Goal: Information Seeking & Learning: Learn about a topic

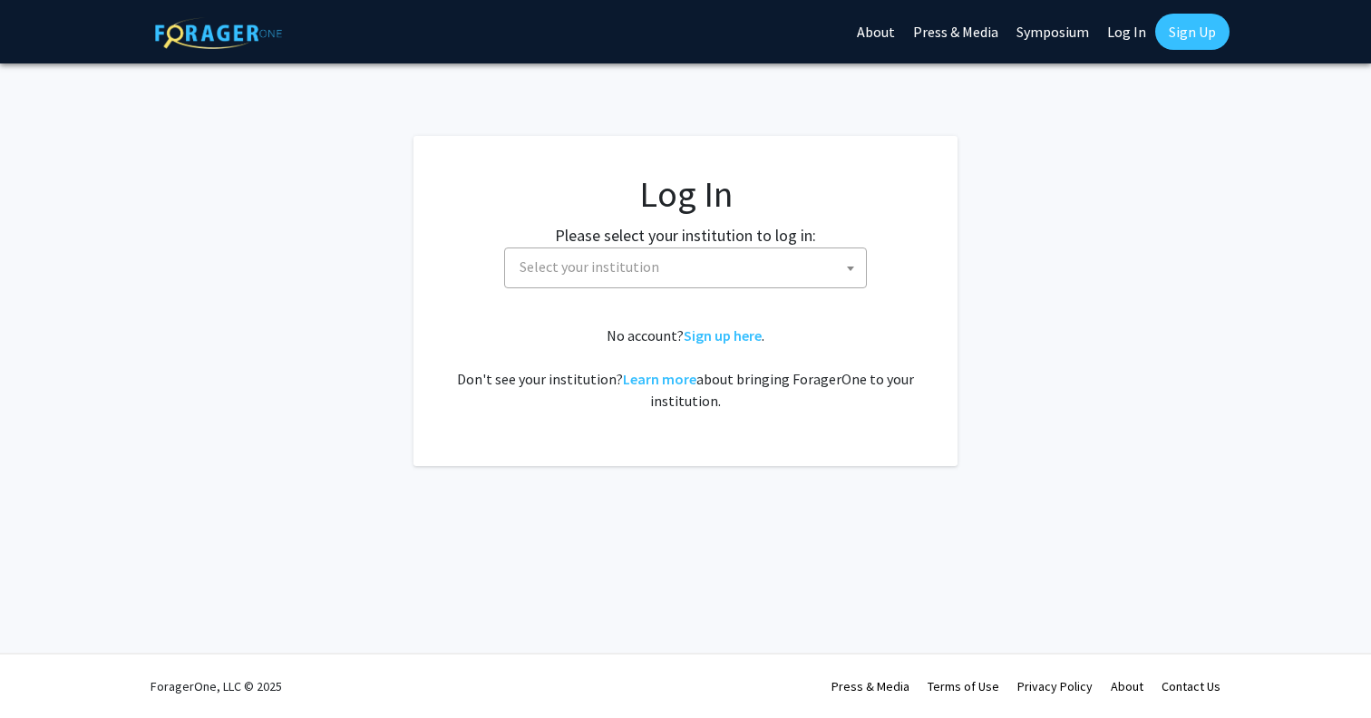
select select
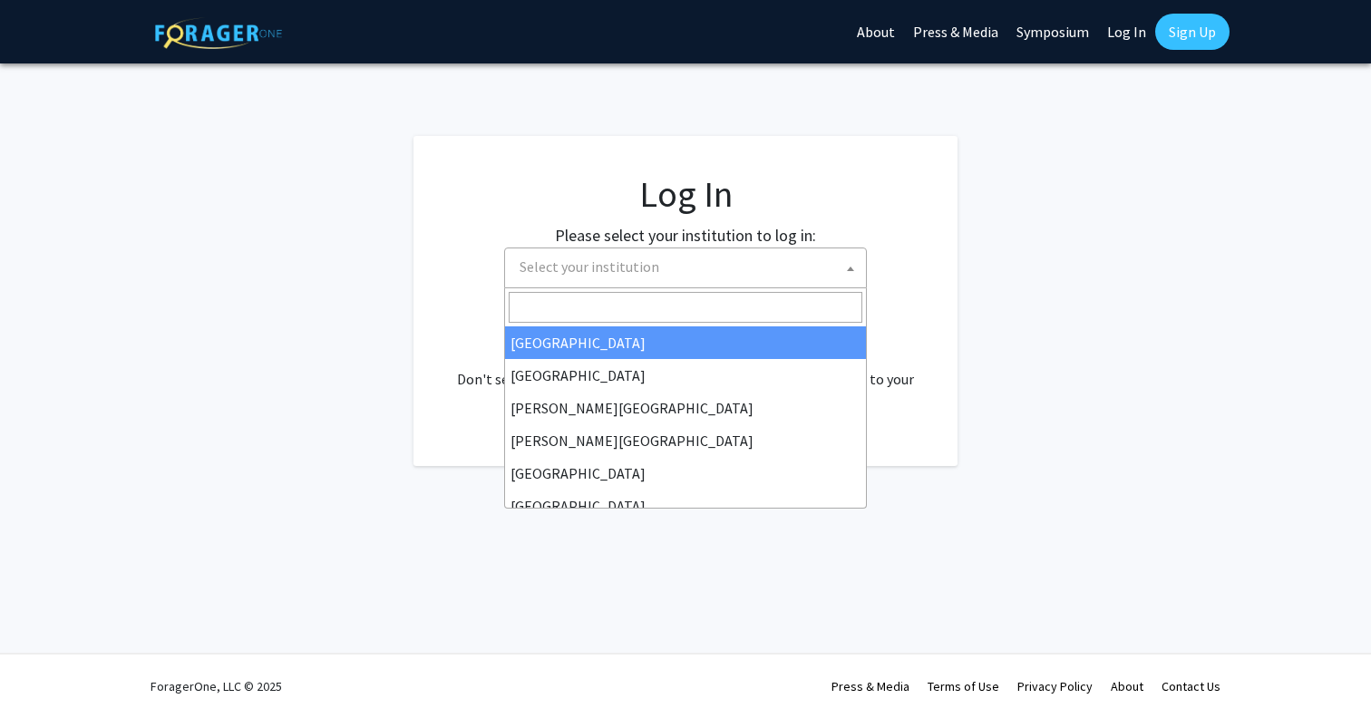
click at [821, 283] on span "Select your institution" at bounding box center [689, 267] width 354 height 37
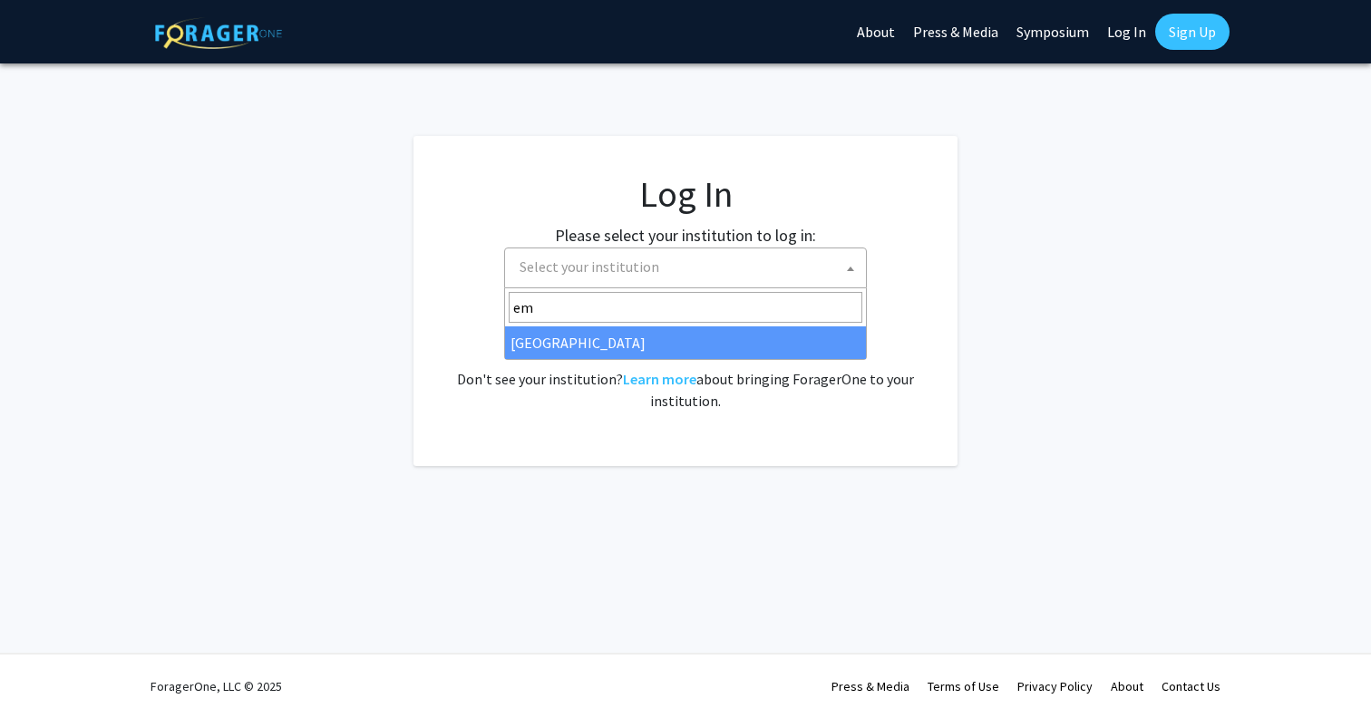
type input "em"
select select "12"
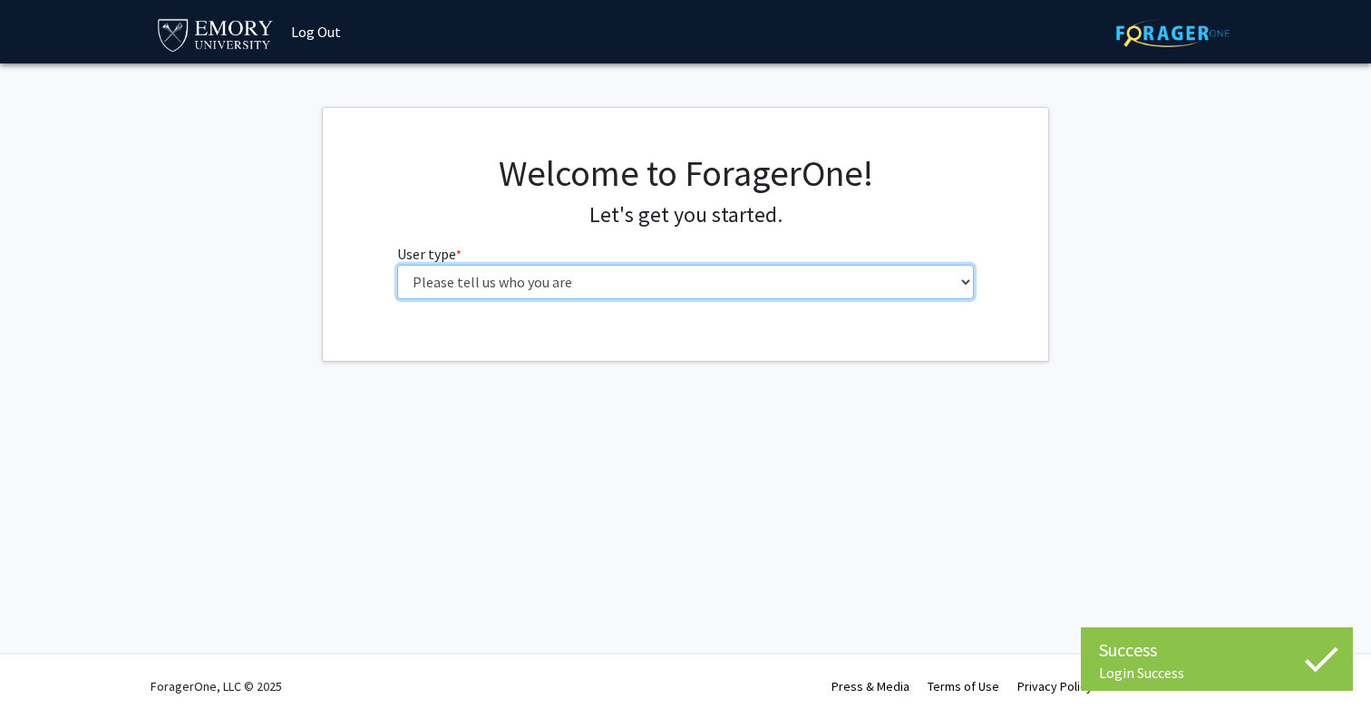
click at [620, 270] on select "Please tell us who you are Undergraduate Student Master's Student Doctoral Cand…" at bounding box center [686, 282] width 578 height 34
select select "1: undergrad"
click at [397, 265] on select "Please tell us who you are Undergraduate Student Master's Student Doctoral Cand…" at bounding box center [686, 282] width 578 height 34
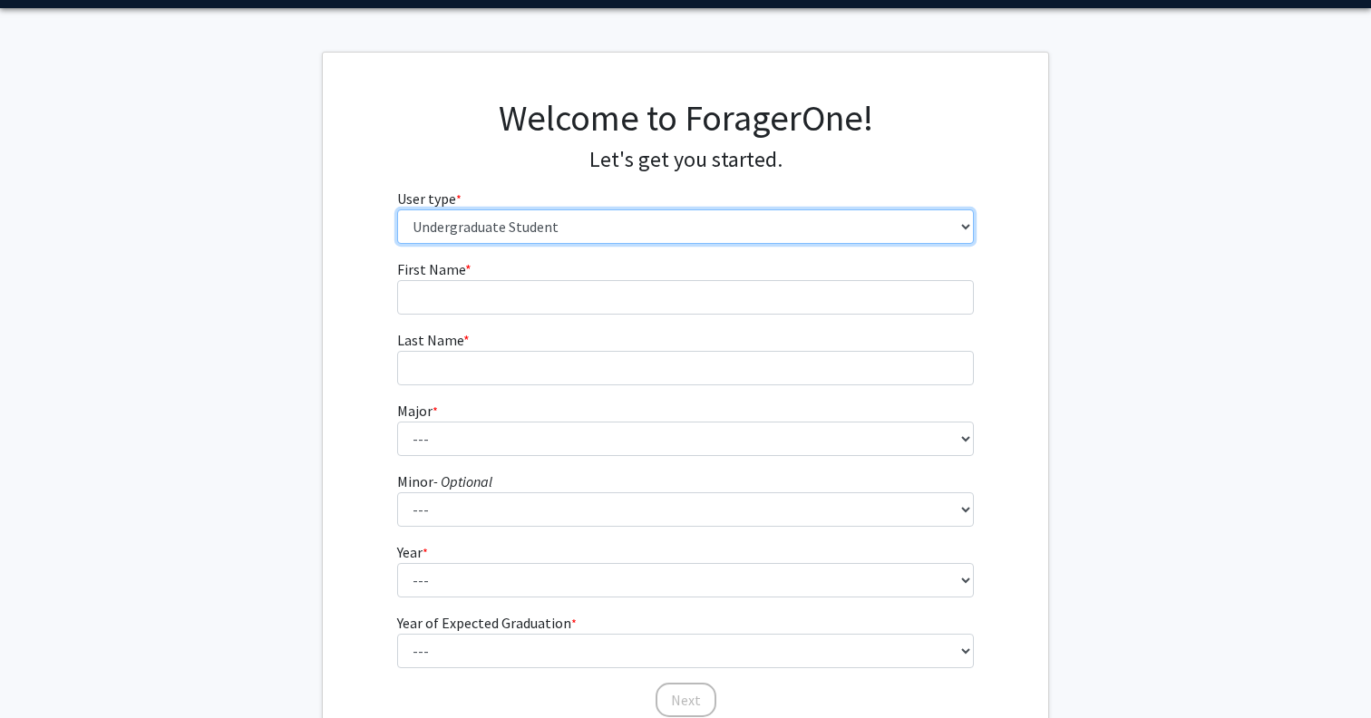
scroll to position [85, 0]
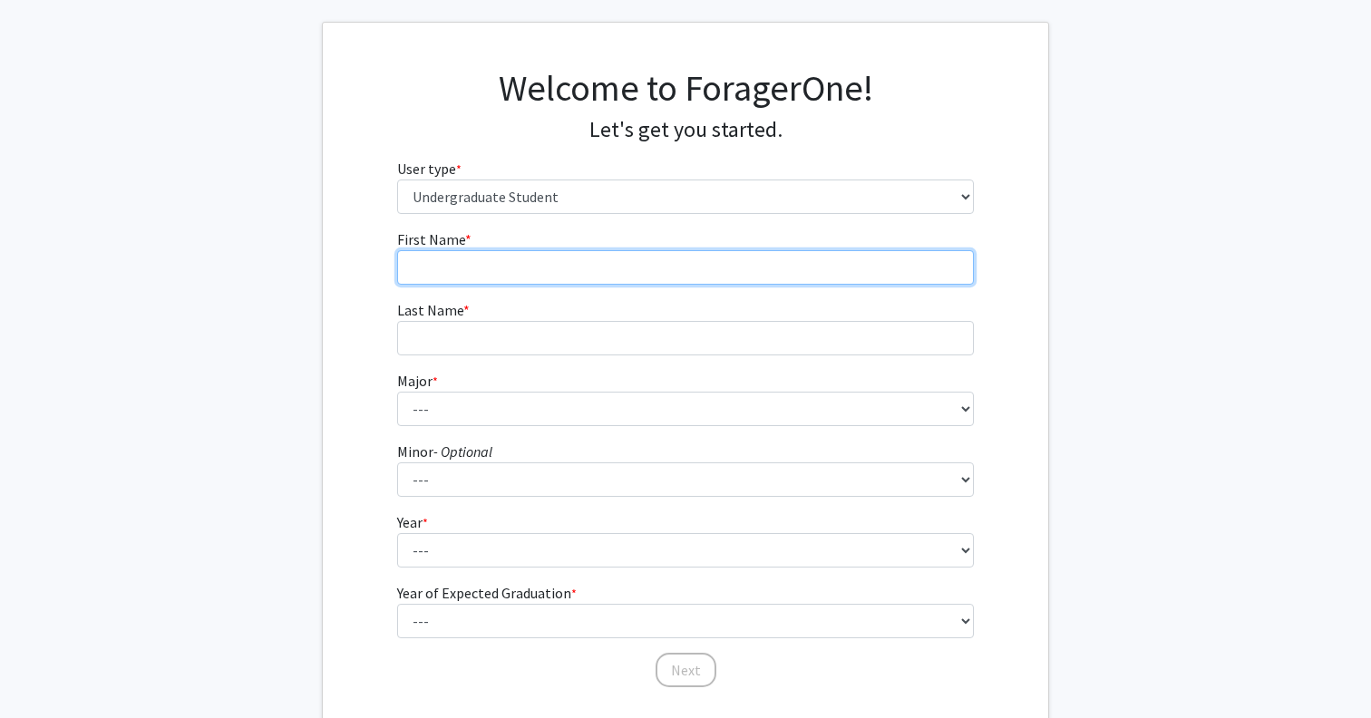
click at [580, 276] on input "First Name * required" at bounding box center [686, 267] width 578 height 34
type input "Clara"
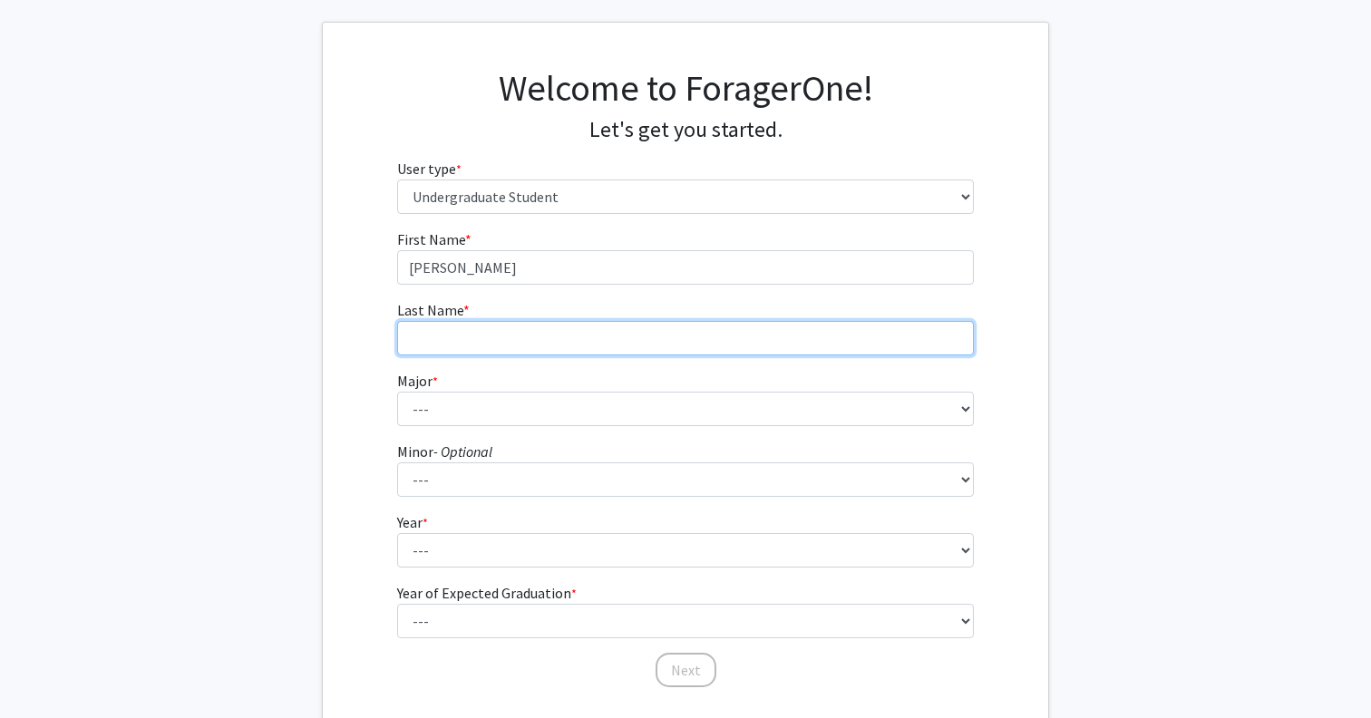
click at [501, 343] on input "Last Name * required" at bounding box center [686, 338] width 578 height 34
type input "Hilsman"
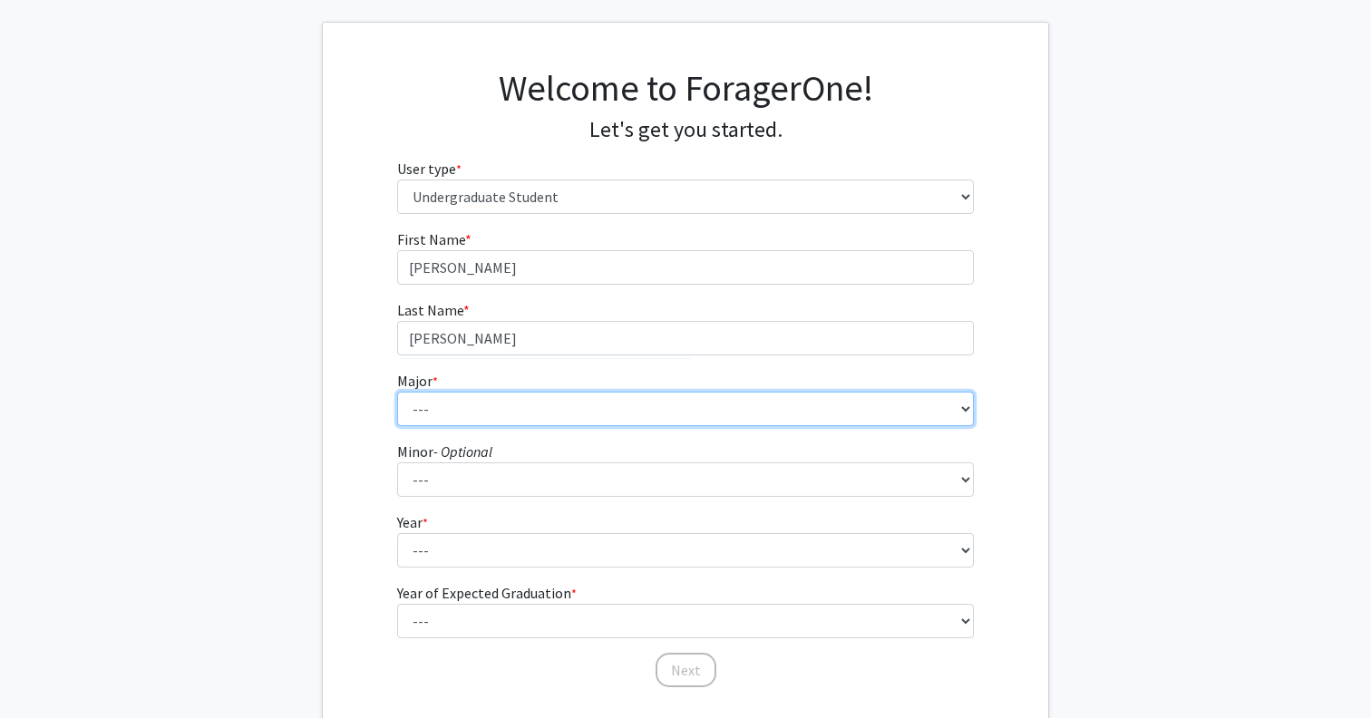
click at [484, 403] on select "--- Accounting African American Studies African Studies American Studies Analyt…" at bounding box center [686, 409] width 578 height 34
select select "64: 1024"
click at [397, 392] on select "--- Accounting African American Studies African Studies American Studies Analyt…" at bounding box center [686, 409] width 578 height 34
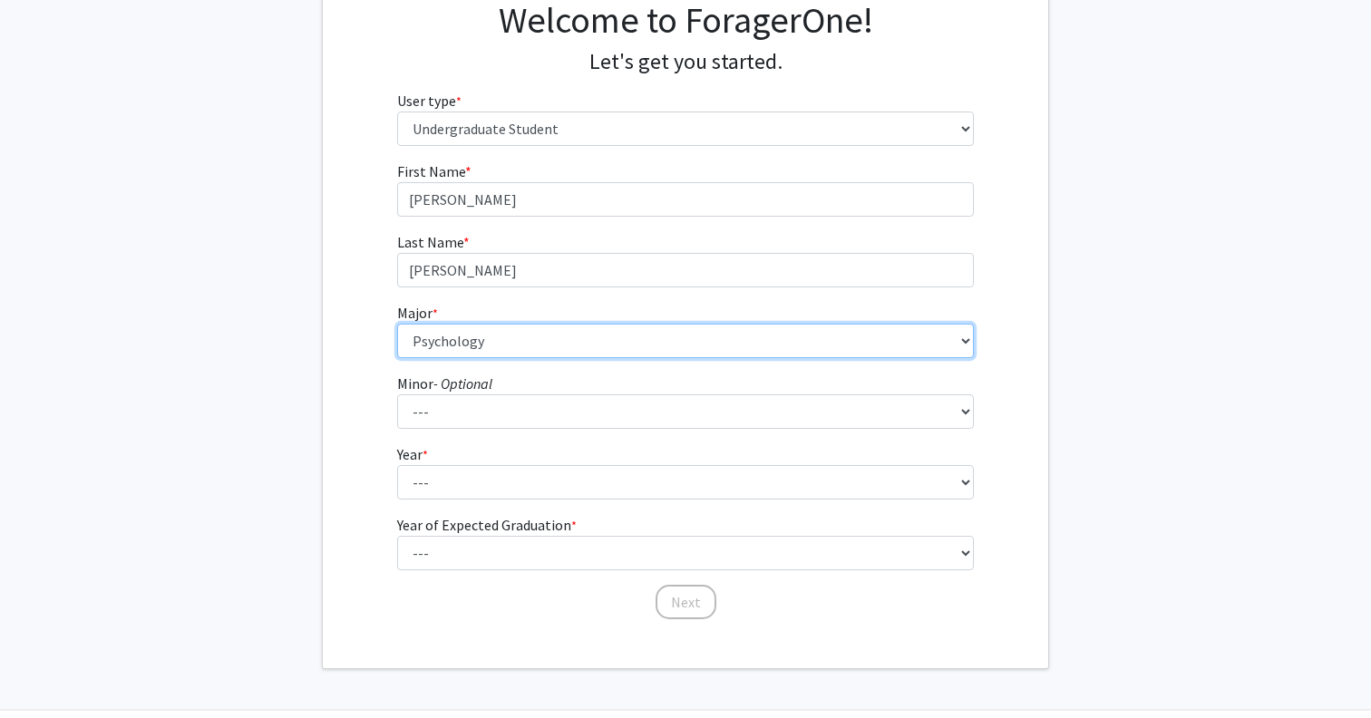
scroll to position [169, 0]
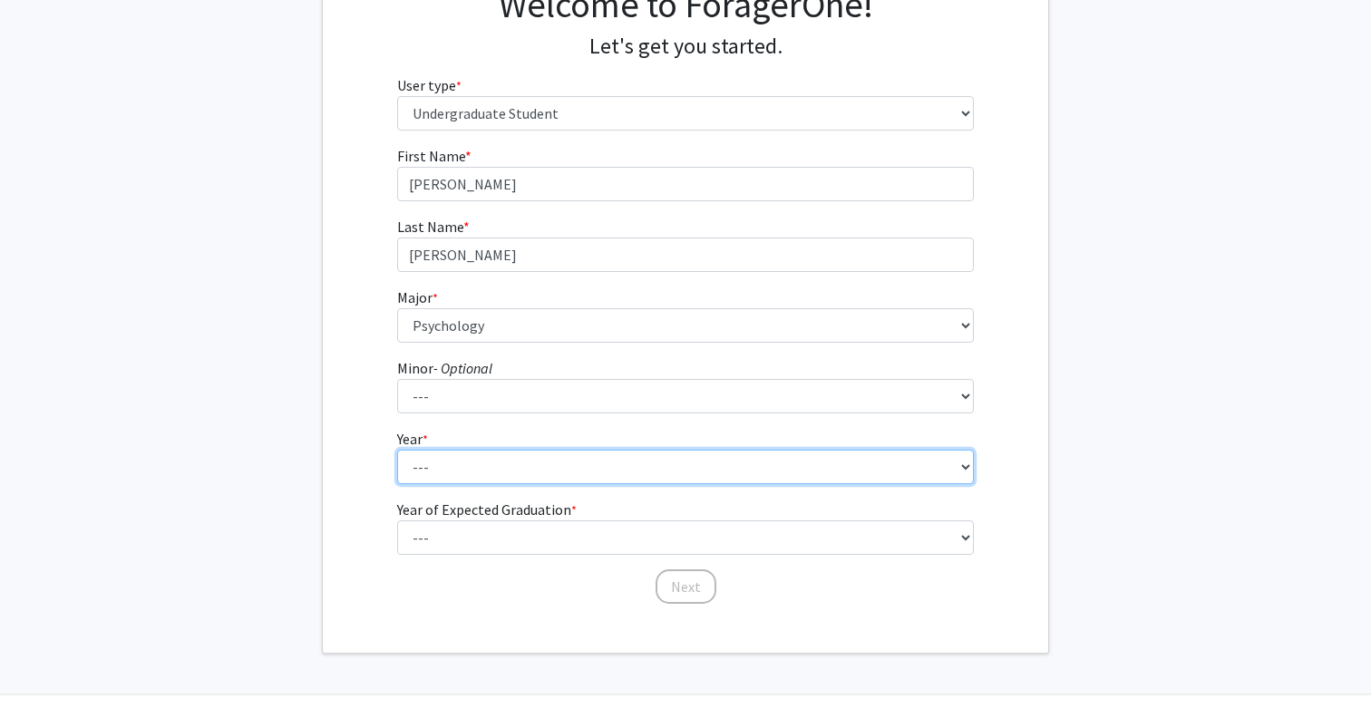
click at [466, 464] on select "--- First-year Sophomore Junior Senior Postbaccalaureate Certificate" at bounding box center [686, 467] width 578 height 34
select select "1: first-year"
click at [397, 450] on select "--- First-year Sophomore Junior Senior Postbaccalaureate Certificate" at bounding box center [686, 467] width 578 height 34
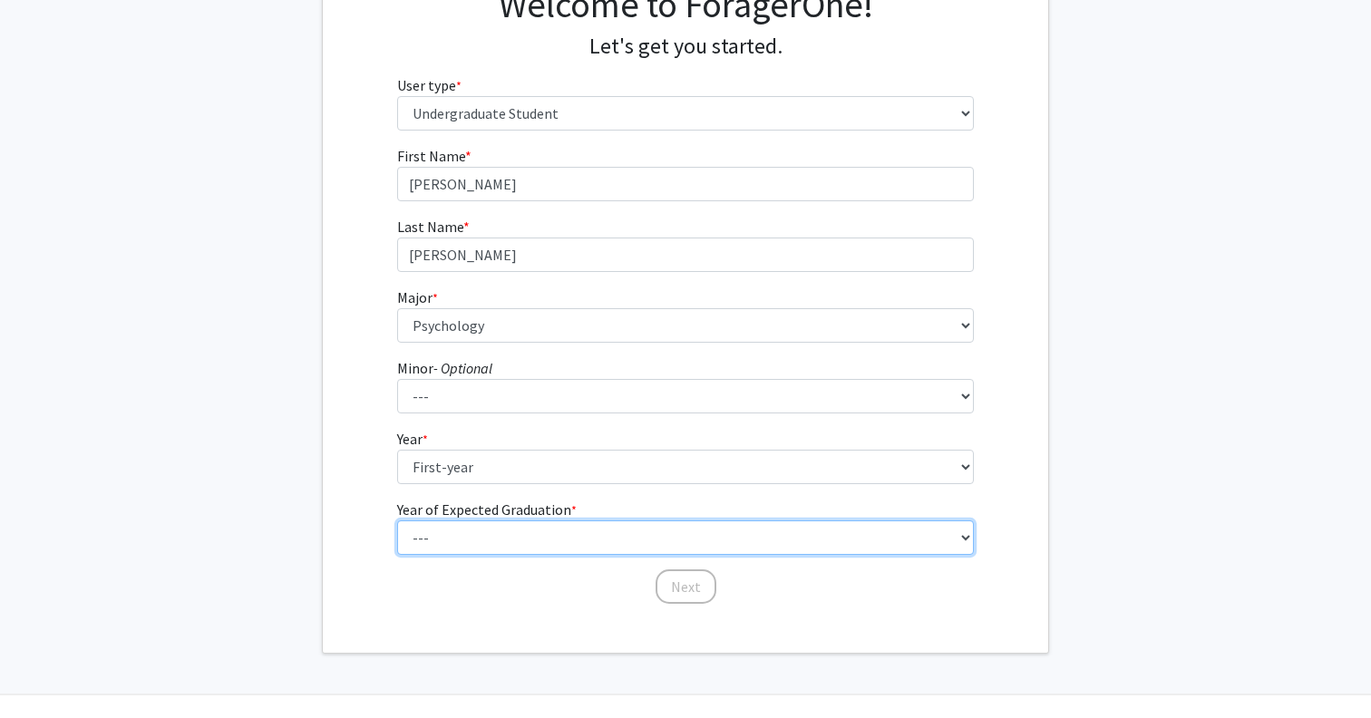
click at [449, 536] on select "--- 2025 2026 2027 2028 2029 2030 2031 2032 2033 2034" at bounding box center [686, 538] width 578 height 34
select select "5: 2029"
click at [397, 521] on select "--- 2025 2026 2027 2028 2029 2030 2031 2032 2033 2034" at bounding box center [686, 538] width 578 height 34
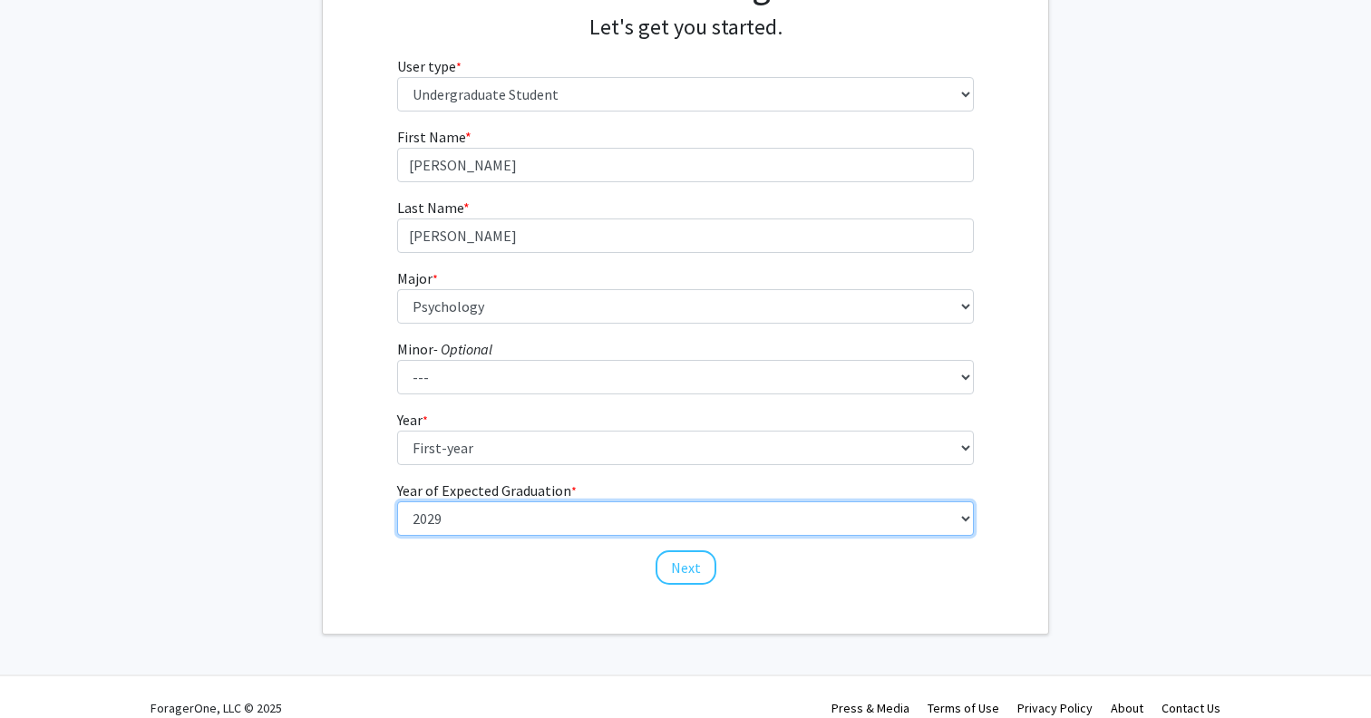
scroll to position [191, 0]
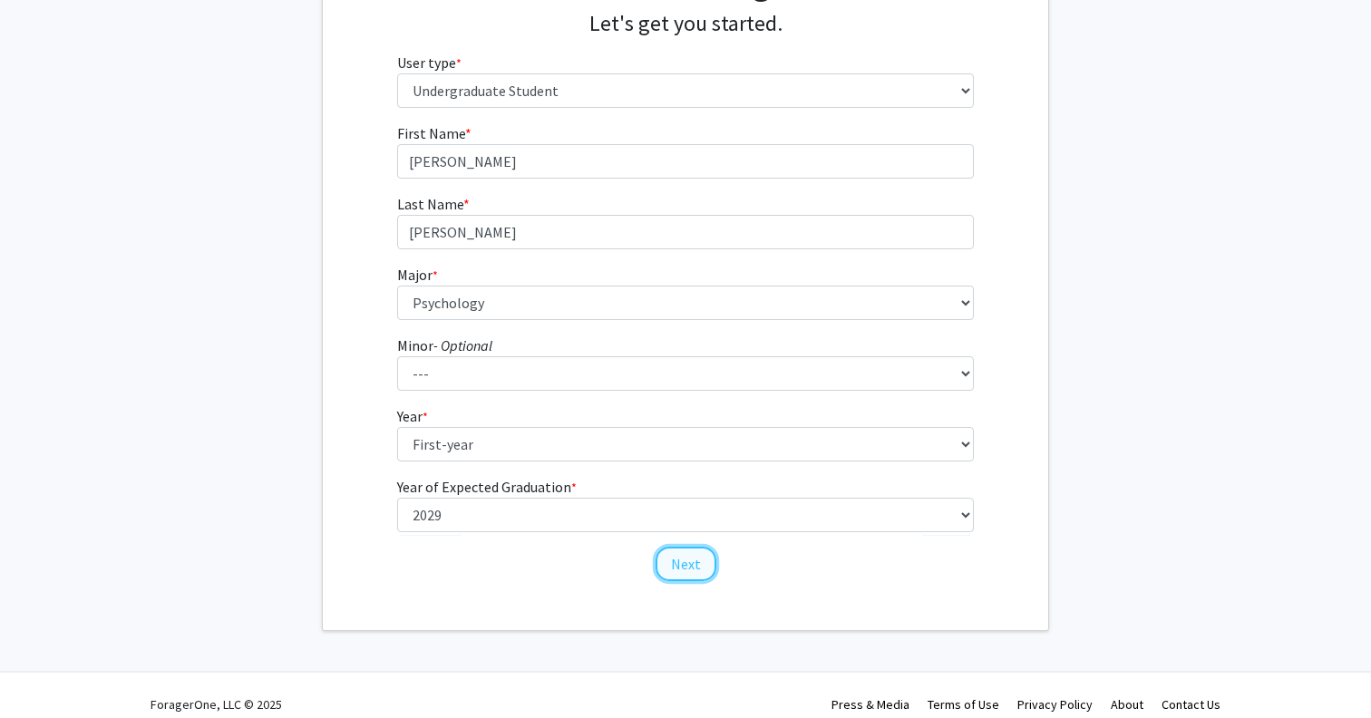
click at [685, 568] on button "Next" at bounding box center [686, 564] width 61 height 34
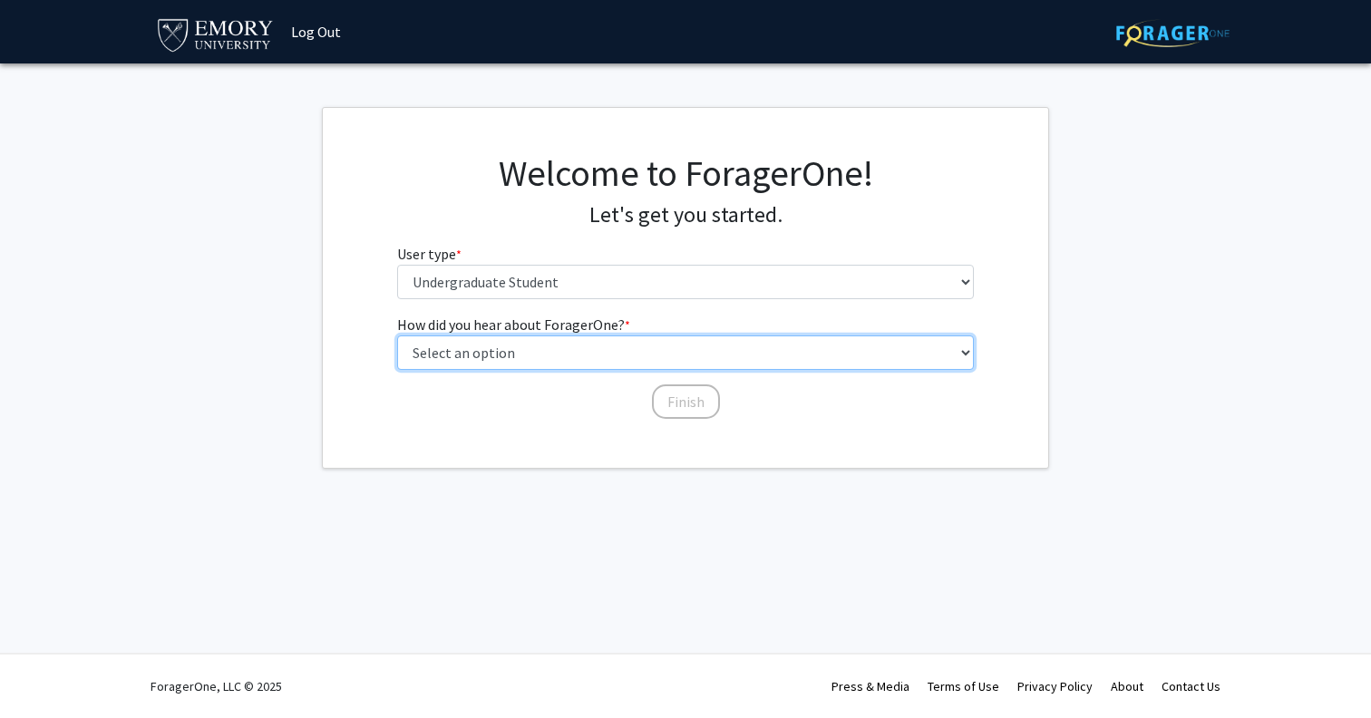
click at [570, 349] on select "Select an option Peer/student recommendation Faculty/staff recommendation Unive…" at bounding box center [686, 353] width 578 height 34
select select "3: university_website"
click at [397, 336] on select "Select an option Peer/student recommendation Faculty/staff recommendation Unive…" at bounding box center [686, 353] width 578 height 34
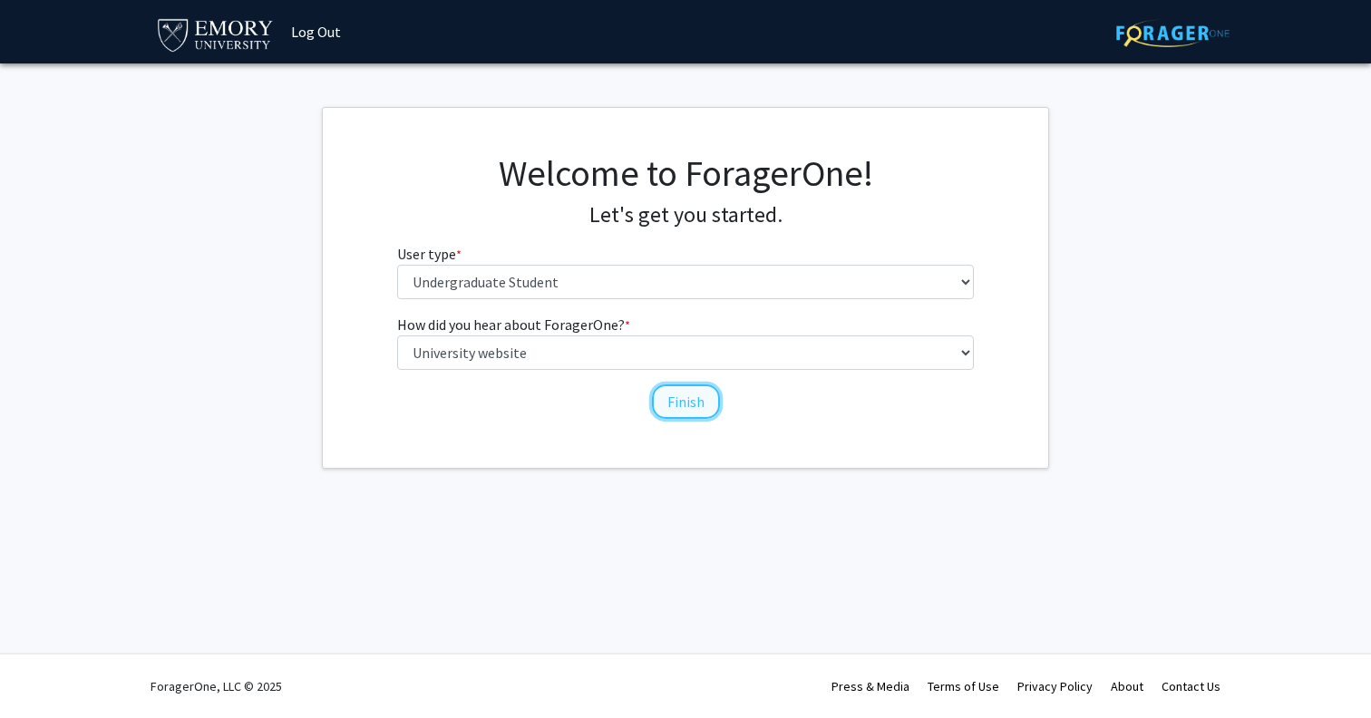
click at [672, 398] on button "Finish" at bounding box center [686, 402] width 68 height 34
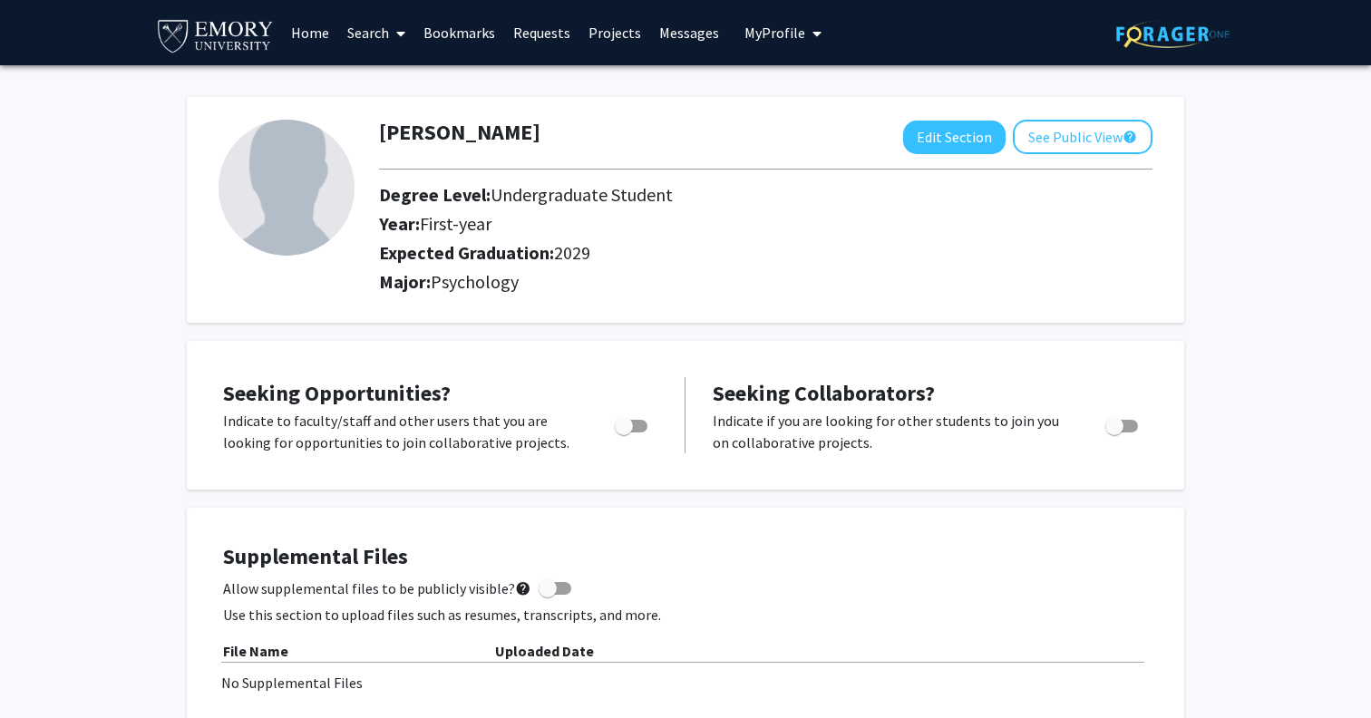
click at [629, 419] on span "Toggle" at bounding box center [624, 426] width 18 height 18
click at [624, 433] on input "Are you actively seeking opportunities?" at bounding box center [623, 433] width 1 height 1
checkbox input "true"
click at [630, 28] on link "Projects" at bounding box center [615, 32] width 71 height 63
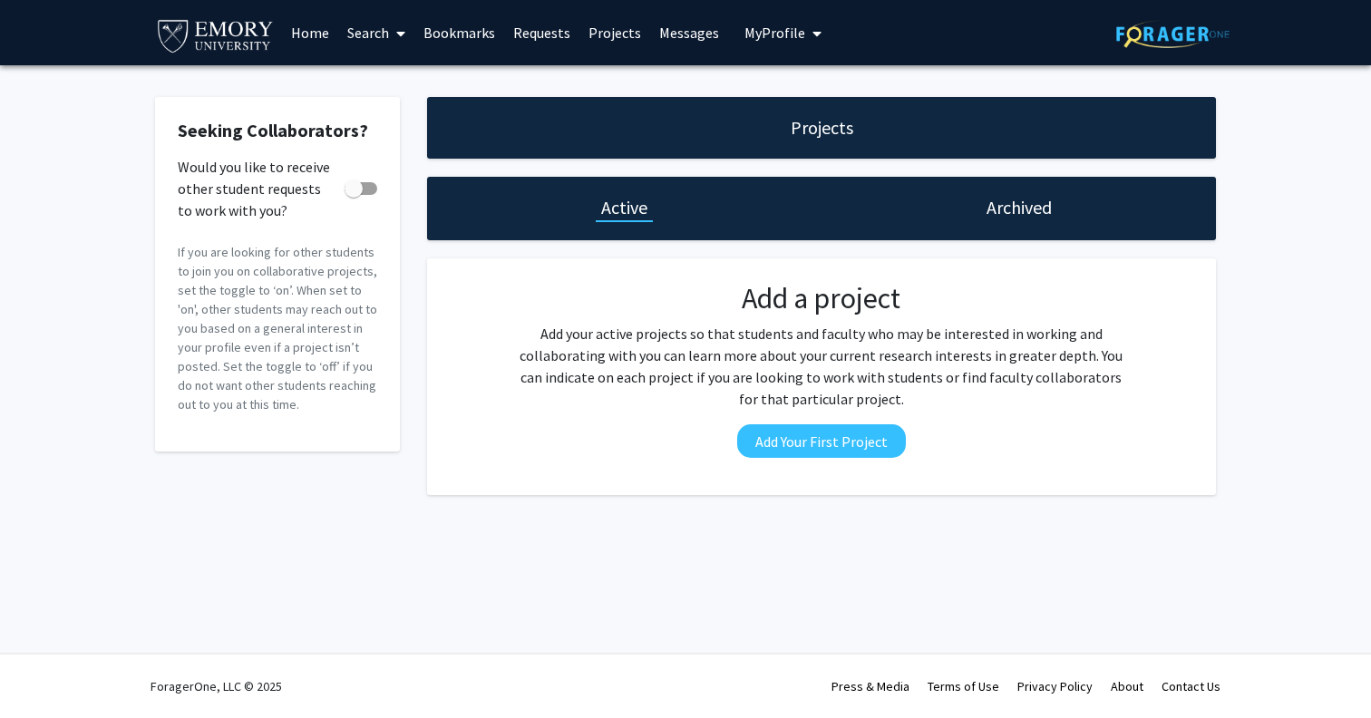
click at [322, 30] on link "Home" at bounding box center [310, 32] width 56 height 63
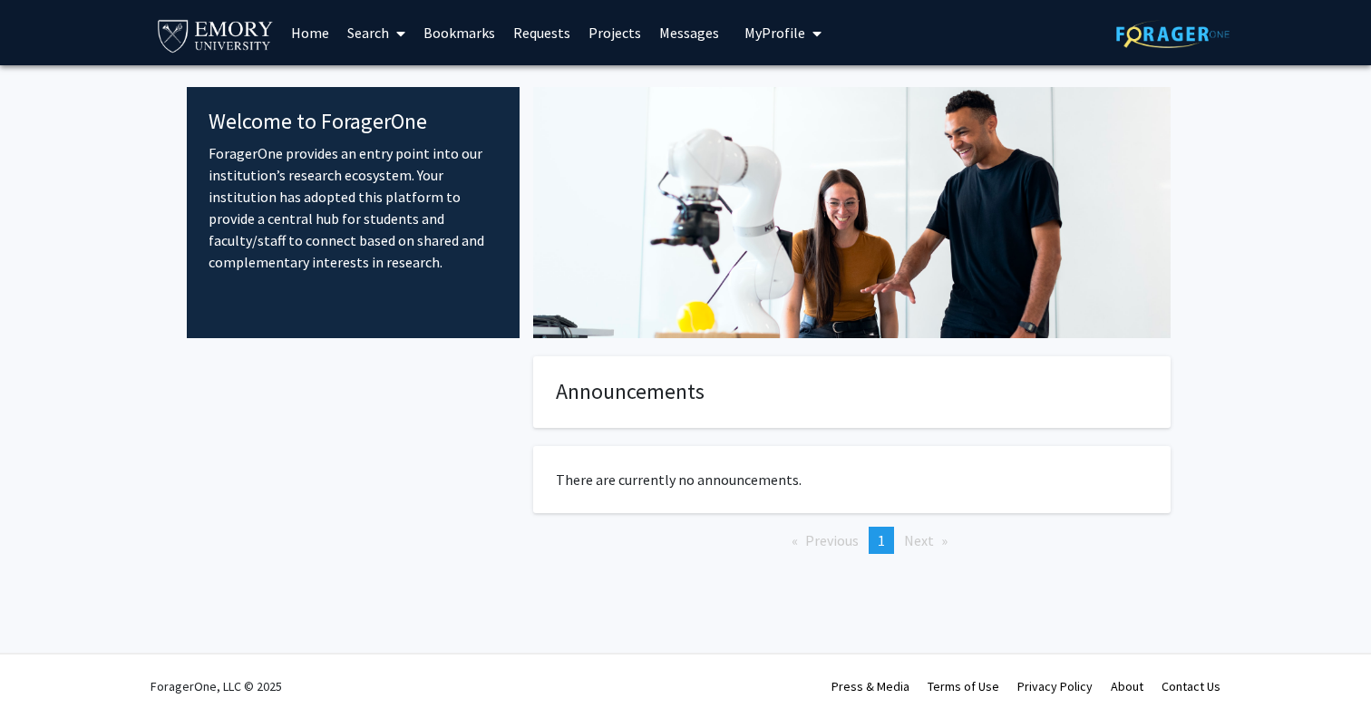
click at [356, 34] on link "Search" at bounding box center [376, 32] width 76 height 63
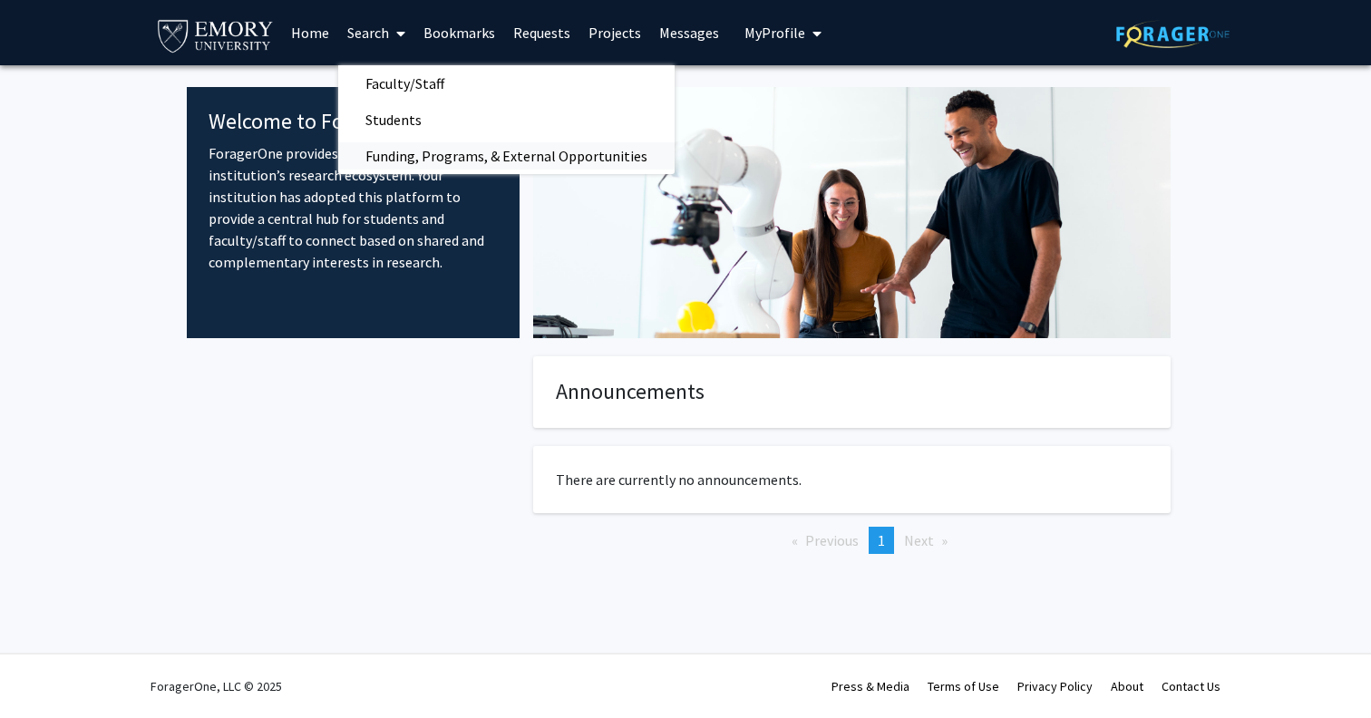
click at [405, 153] on span "Funding, Programs, & External Opportunities" at bounding box center [506, 156] width 337 height 36
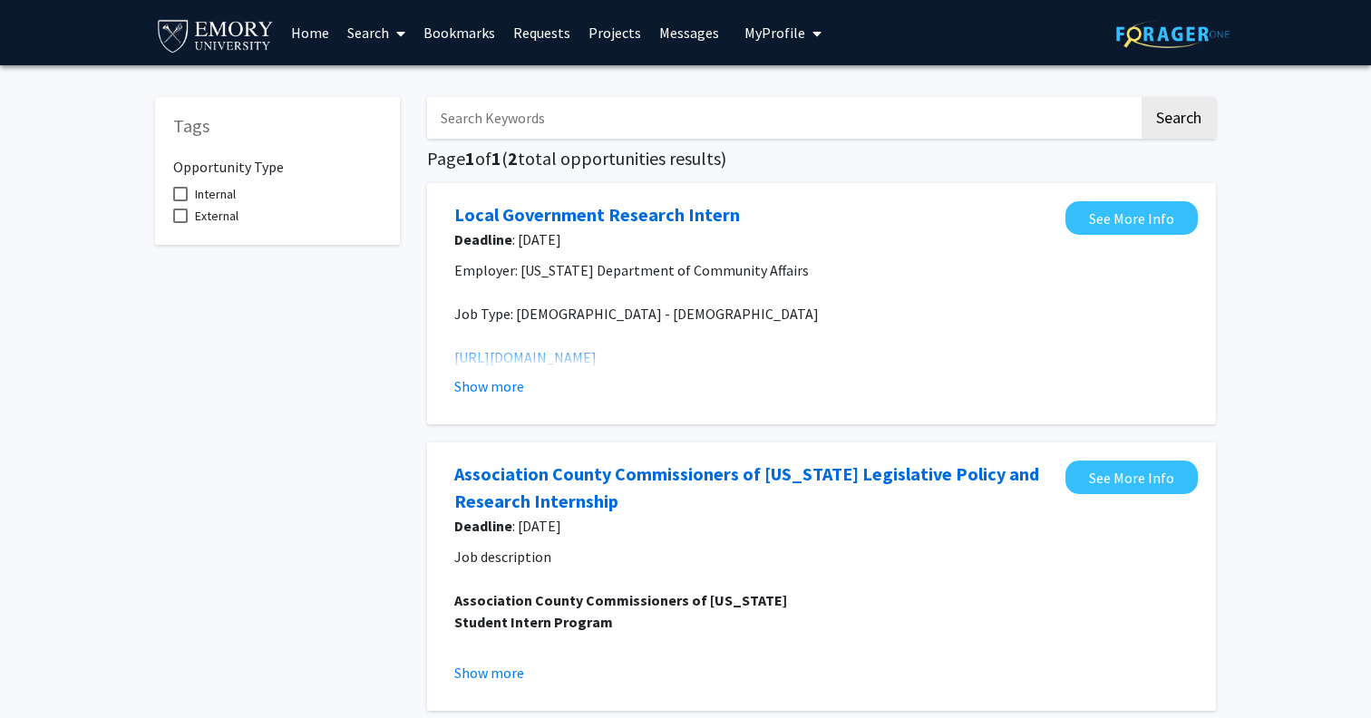
click at [604, 28] on link "Projects" at bounding box center [615, 32] width 71 height 63
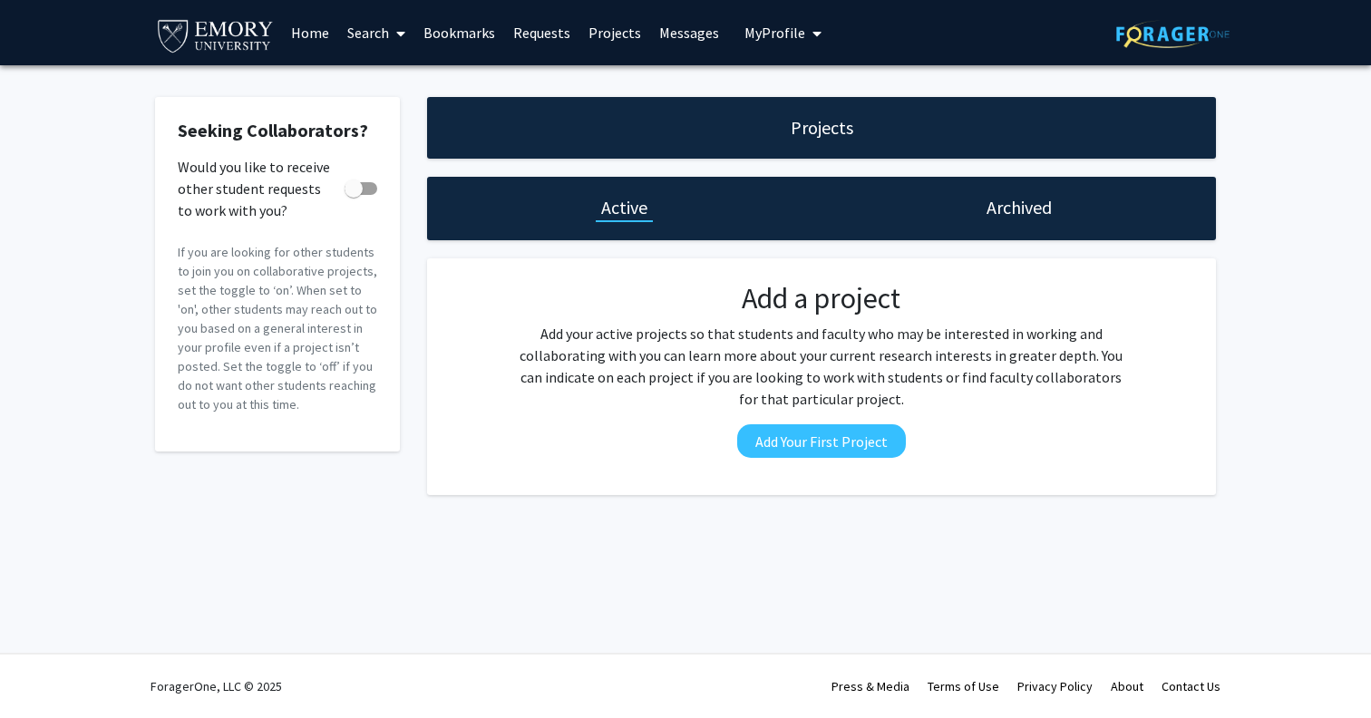
click at [669, 33] on link "Messages" at bounding box center [689, 32] width 78 height 63
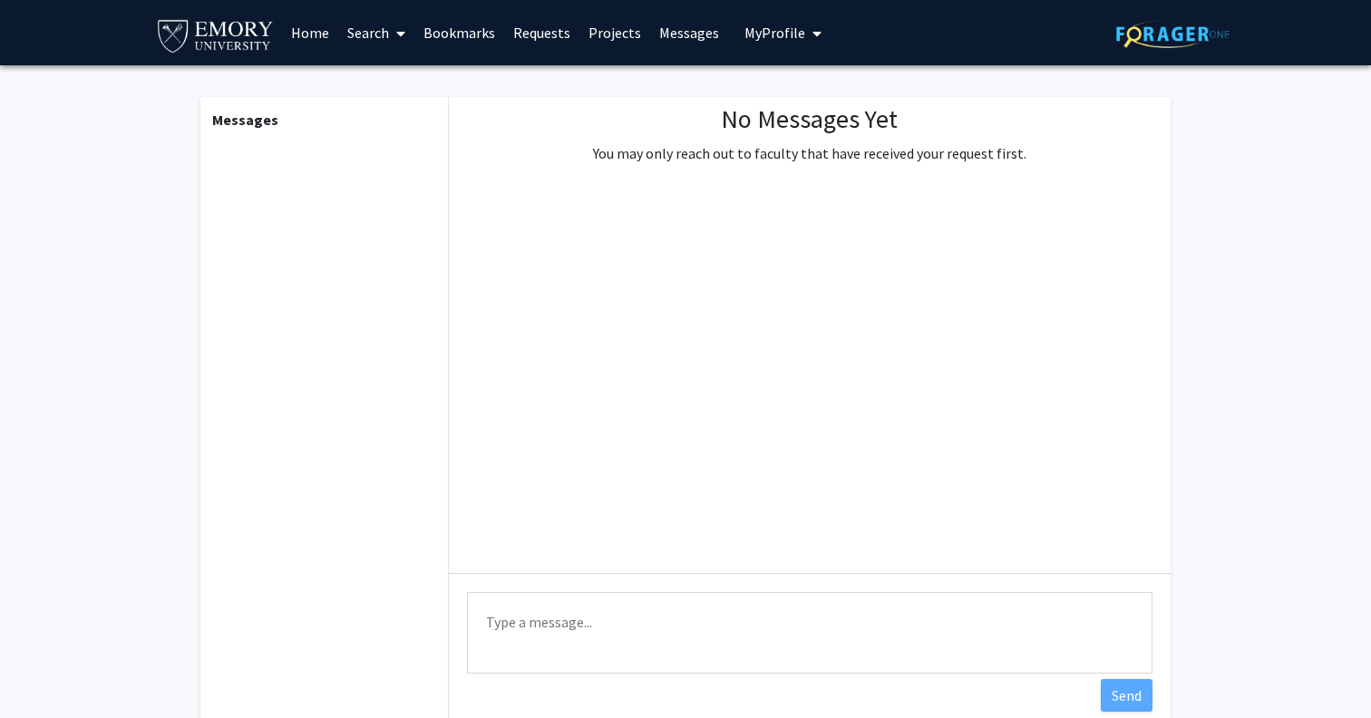
click at [524, 29] on link "Requests" at bounding box center [541, 32] width 75 height 63
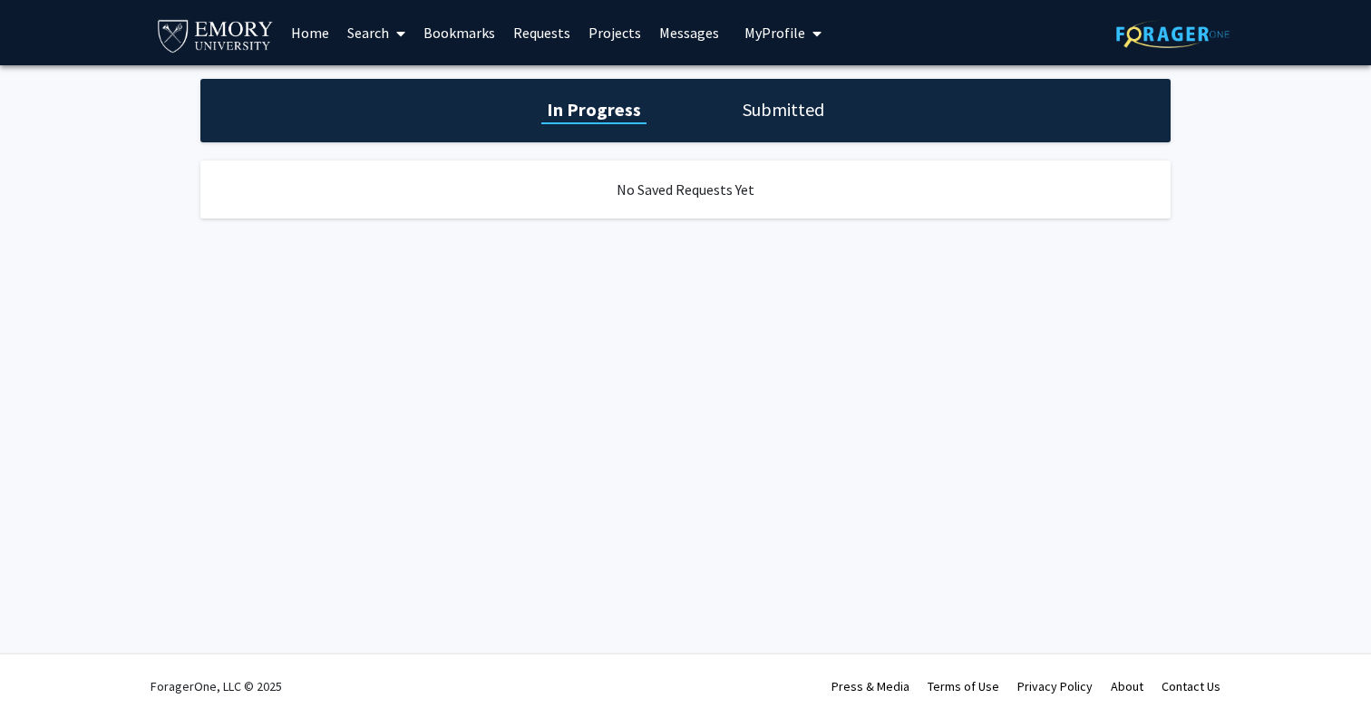
click at [459, 24] on link "Bookmarks" at bounding box center [460, 32] width 90 height 63
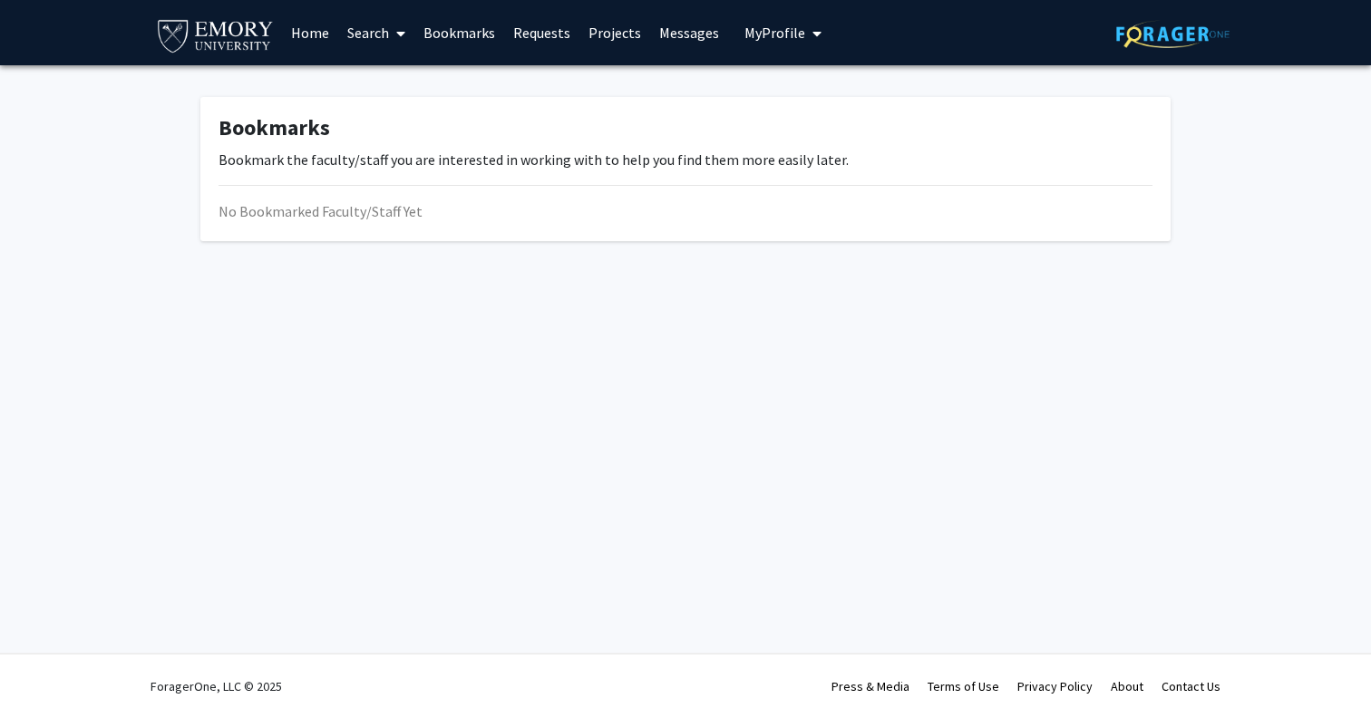
click at [319, 30] on link "Home" at bounding box center [310, 32] width 56 height 63
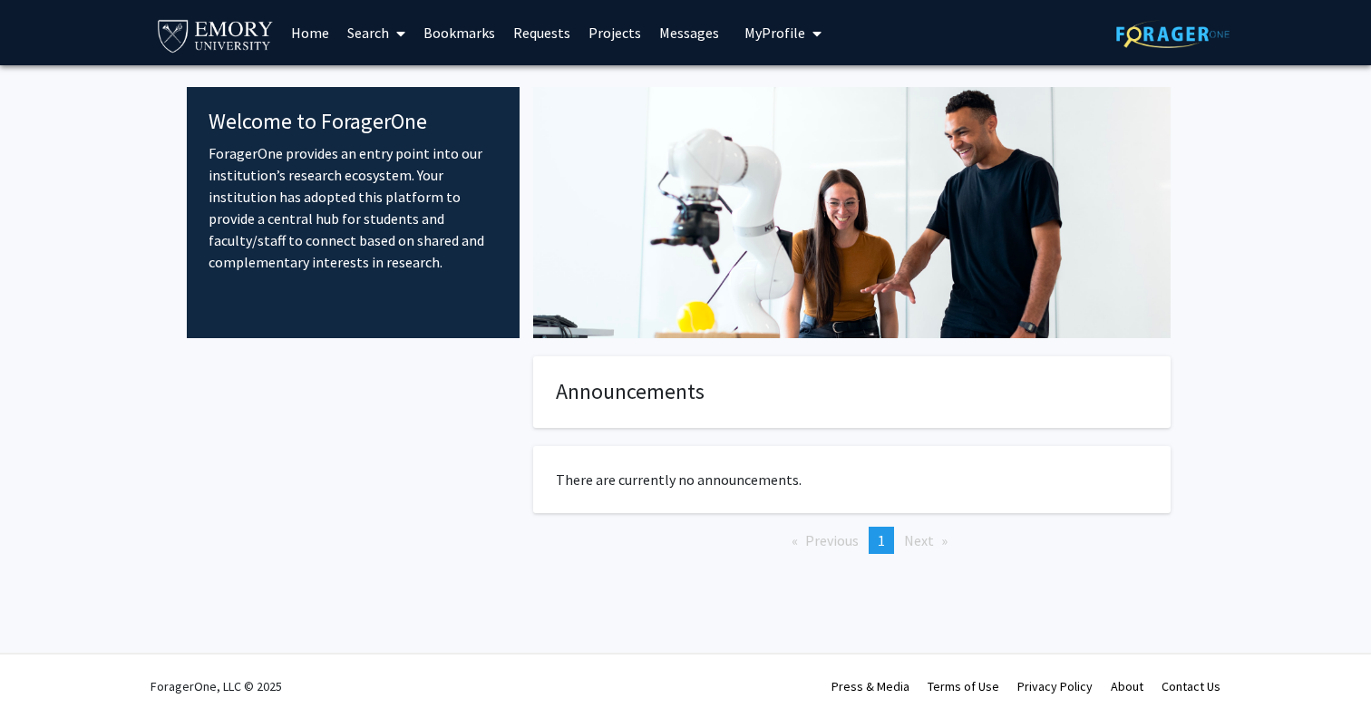
click at [1154, 41] on img at bounding box center [1173, 34] width 113 height 28
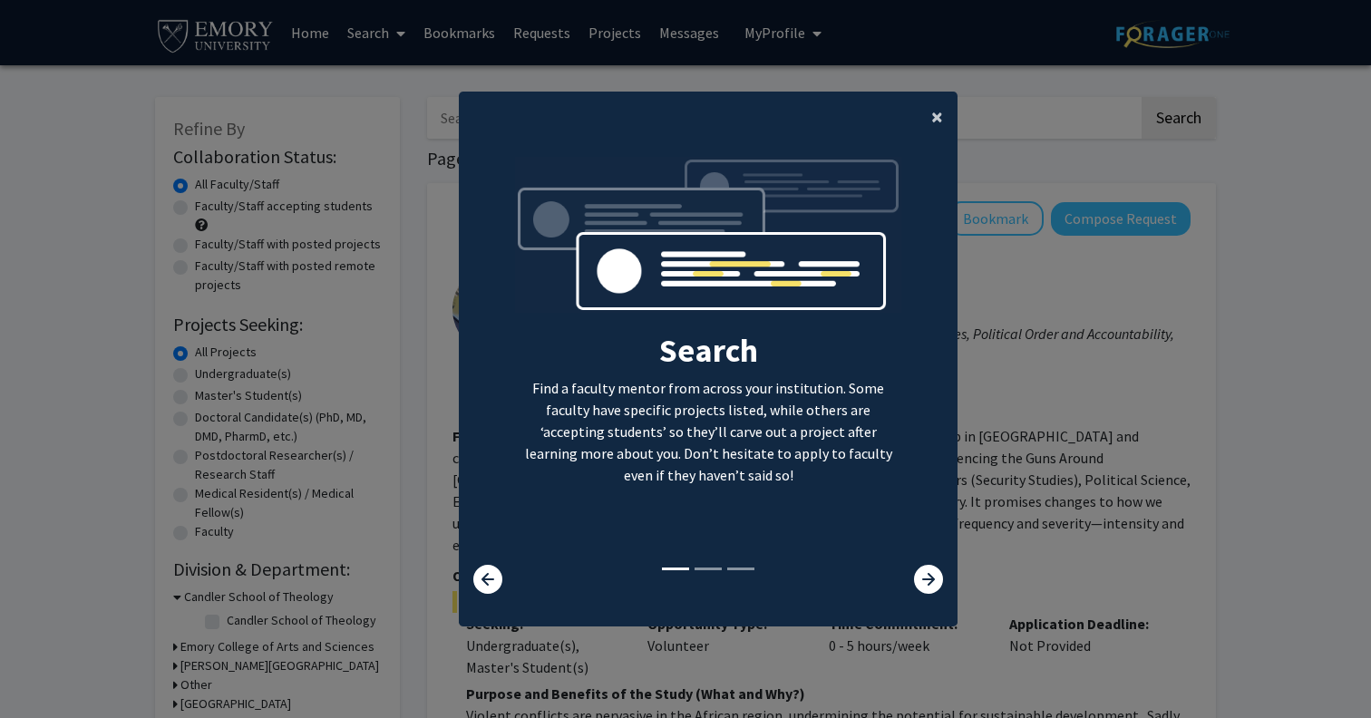
click at [936, 103] on span "×" at bounding box center [938, 116] width 12 height 28
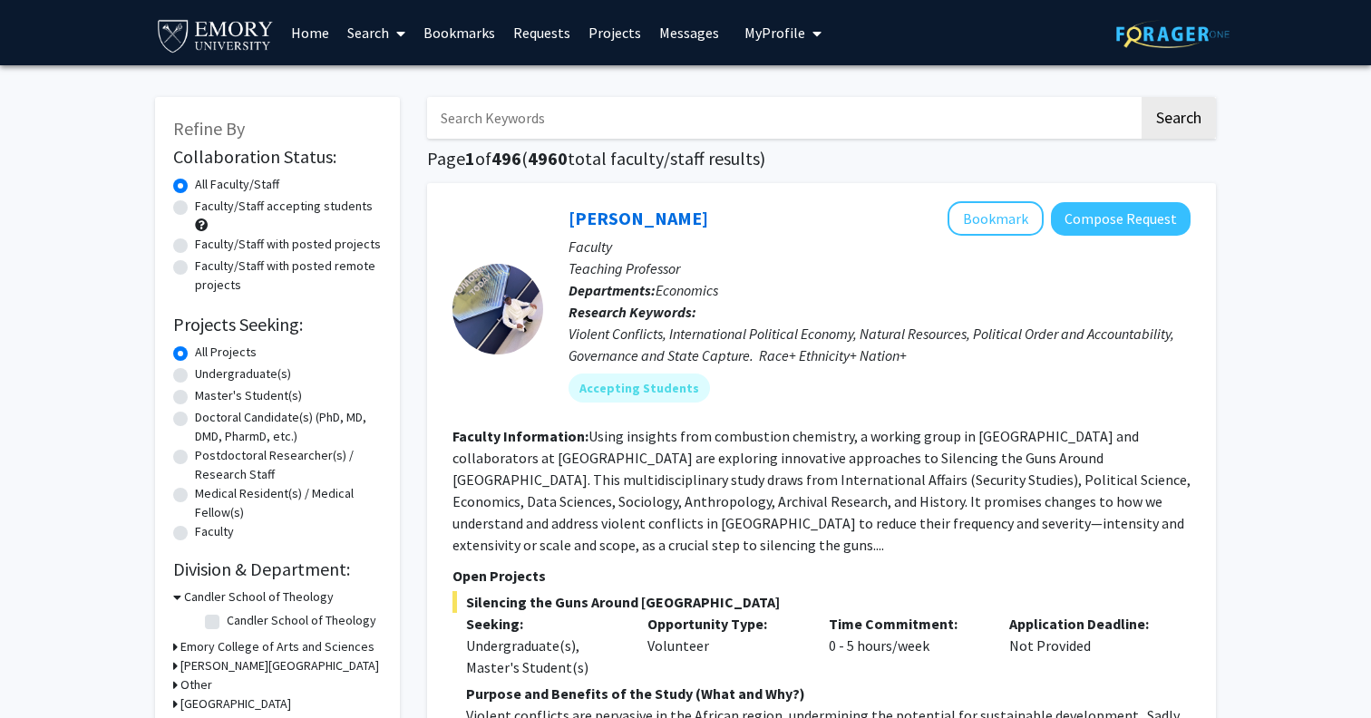
click at [534, 118] on input "Search Keywords" at bounding box center [783, 118] width 712 height 42
type input "psychology"
click at [1142, 97] on button "Search" at bounding box center [1179, 118] width 74 height 42
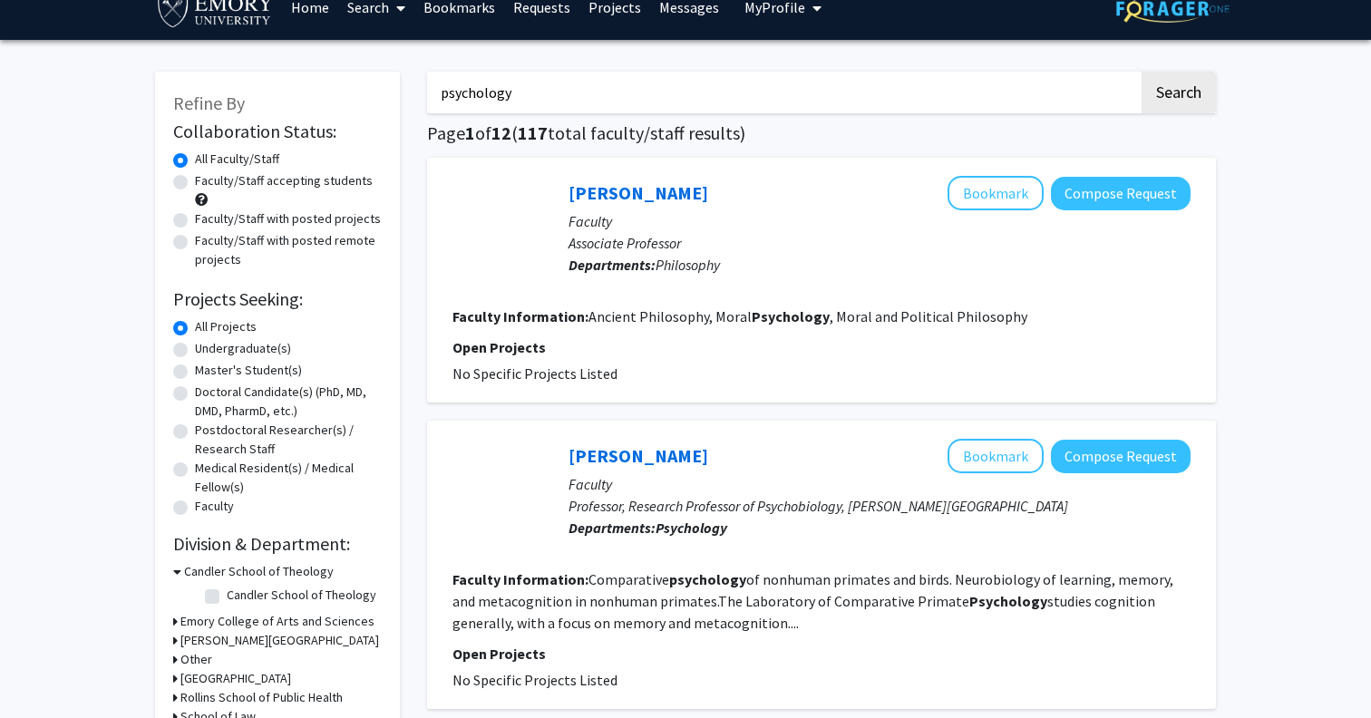
scroll to position [26, 0]
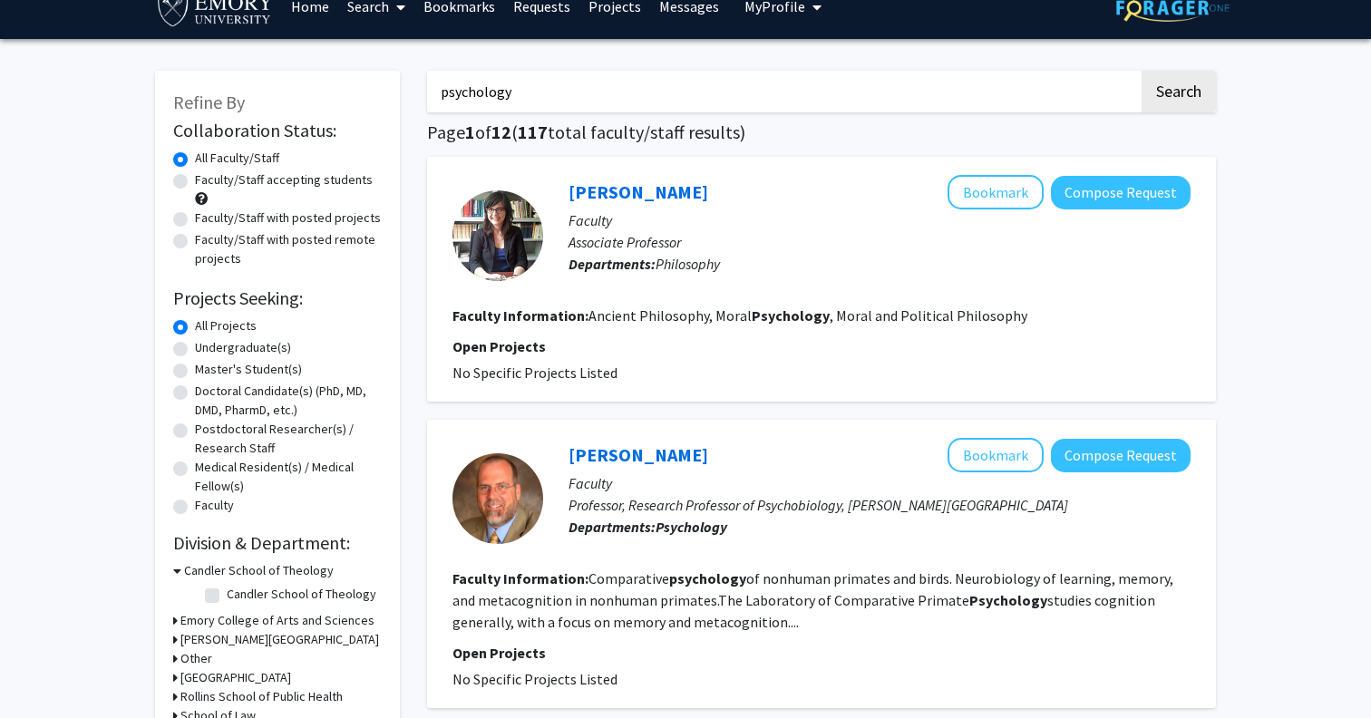
click at [195, 175] on label "Faculty/Staff accepting students" at bounding box center [284, 180] width 178 height 19
click at [195, 175] on input "Faculty/Staff accepting students" at bounding box center [201, 177] width 12 height 12
radio input "true"
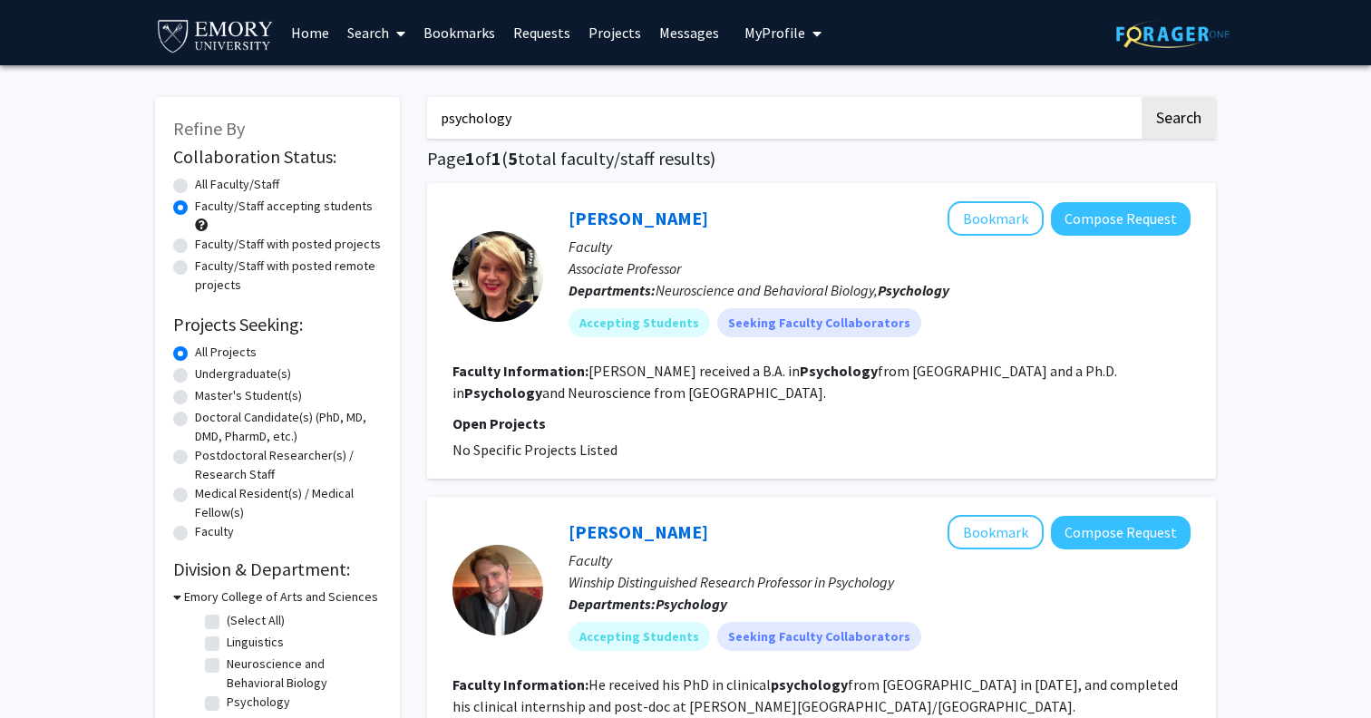
click at [195, 241] on label "Faculty/Staff with posted projects" at bounding box center [288, 244] width 186 height 19
click at [195, 241] on input "Faculty/Staff with posted projects" at bounding box center [201, 241] width 12 height 12
radio input "true"
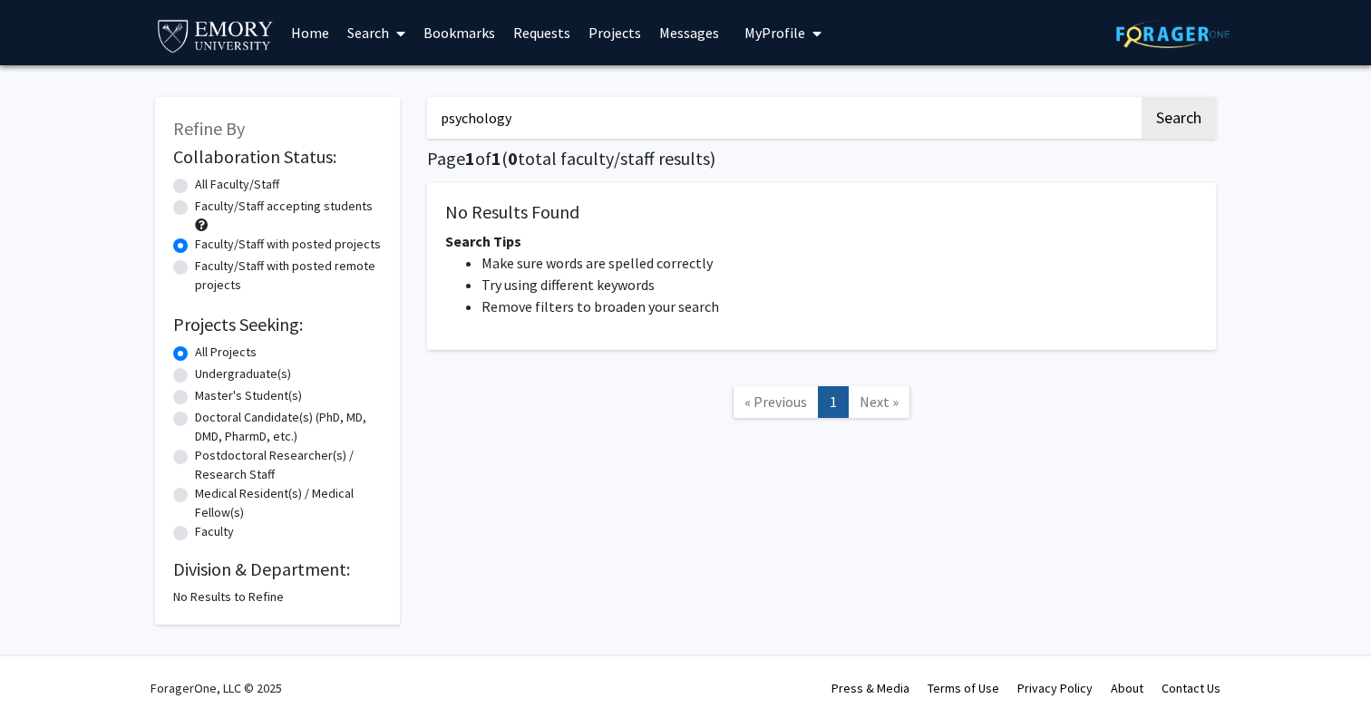
click at [195, 369] on label "Undergraduate(s)" at bounding box center [243, 374] width 96 height 19
click at [195, 369] on input "Undergraduate(s)" at bounding box center [201, 371] width 12 height 12
radio input "true"
click at [1001, 122] on input "psychology" at bounding box center [783, 118] width 712 height 42
drag, startPoint x: 1001, startPoint y: 122, endPoint x: 499, endPoint y: 92, distance: 503.4
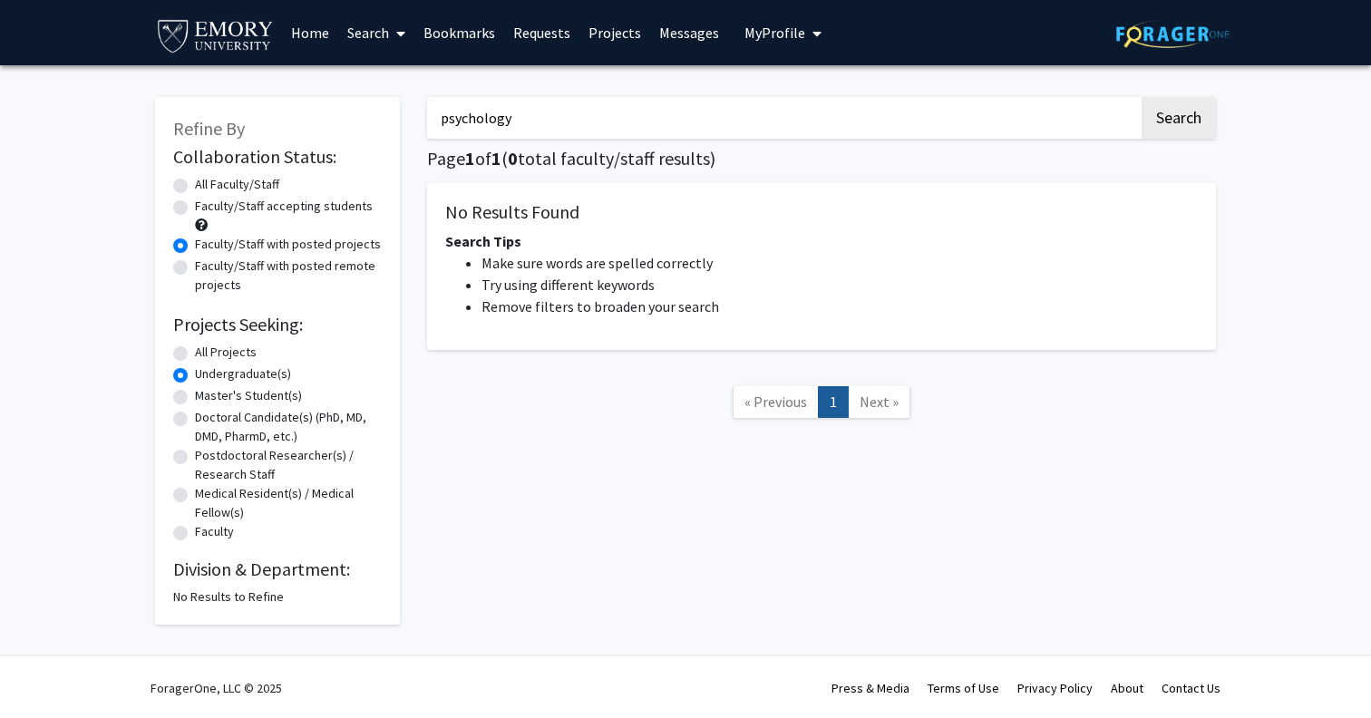
click at [499, 92] on div "psychology Search Page 1 of 1 ( 0 total faculty/staff results) No Results Found…" at bounding box center [822, 352] width 816 height 546
click at [1189, 111] on button "Search" at bounding box center [1179, 118] width 74 height 42
radio input "true"
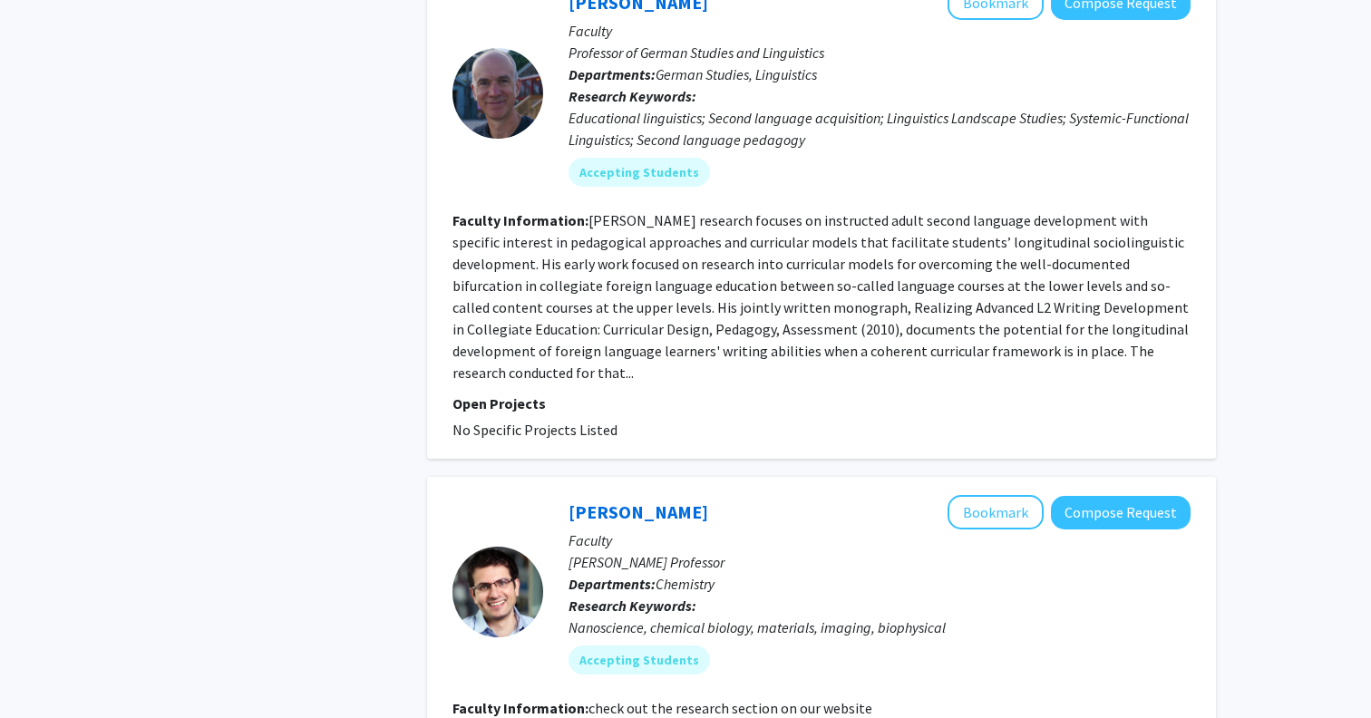
scroll to position [3835, 0]
